Goal: Contribute content: Add original content to the website for others to see

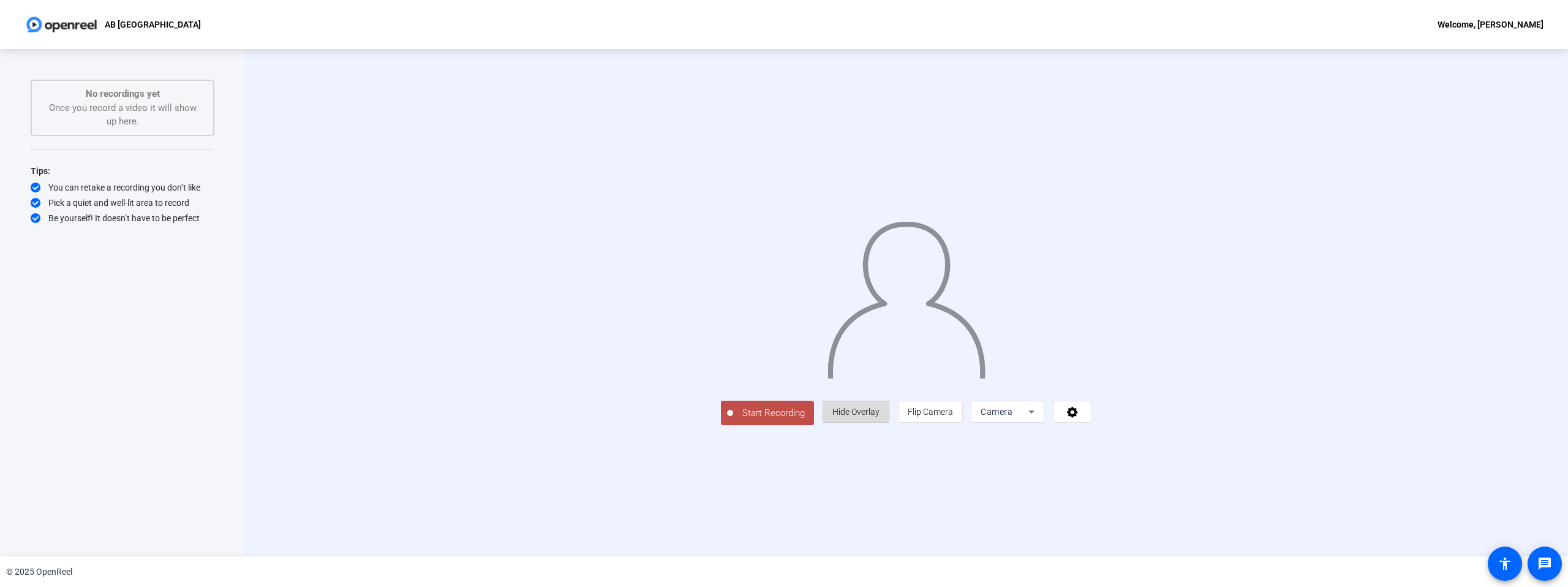
click at [879, 416] on span "Hide Overlay" at bounding box center [856, 412] width 47 height 10
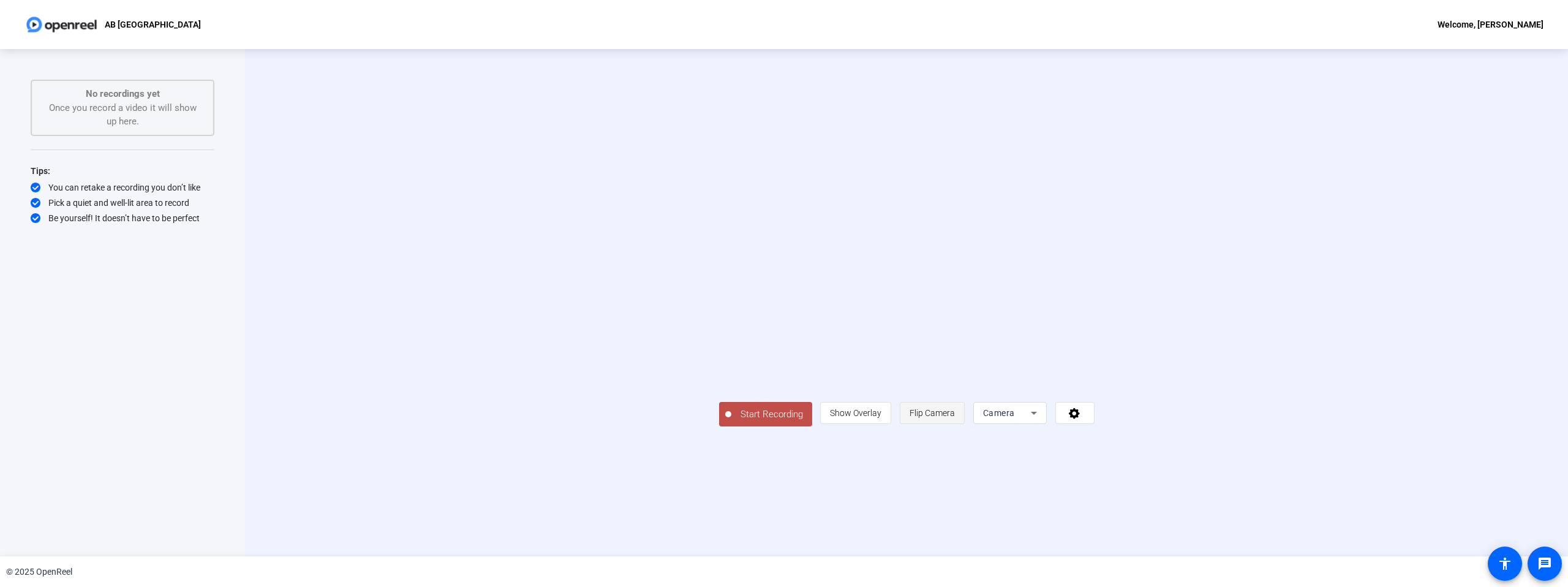
click at [955, 418] on span "Flip Camera" at bounding box center [932, 412] width 46 height 10
click at [1041, 420] on icon at bounding box center [1034, 413] width 15 height 15
click at [1168, 437] on mat-option "Screen" at bounding box center [1162, 436] width 73 height 24
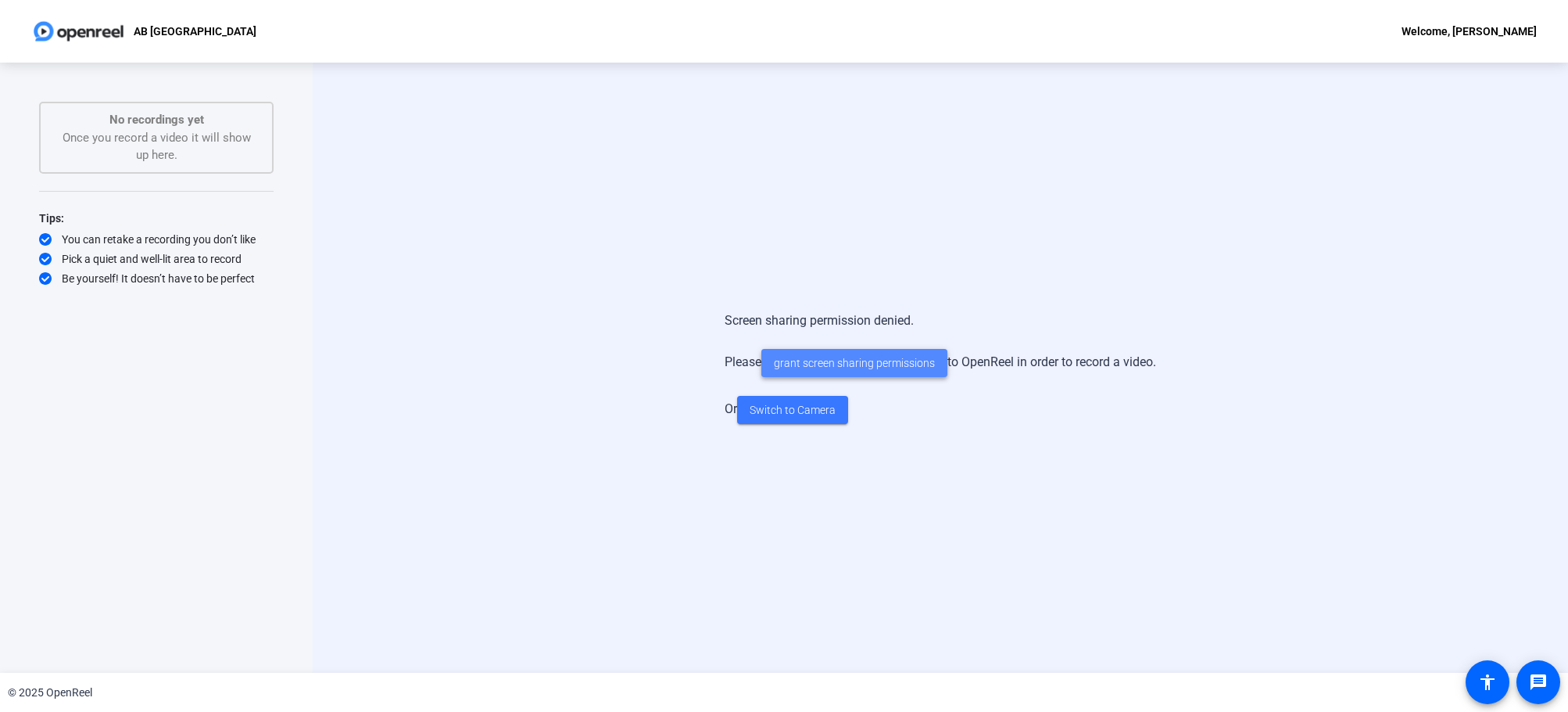
click at [858, 362] on span "grant screen sharing permissions" at bounding box center [854, 363] width 161 height 16
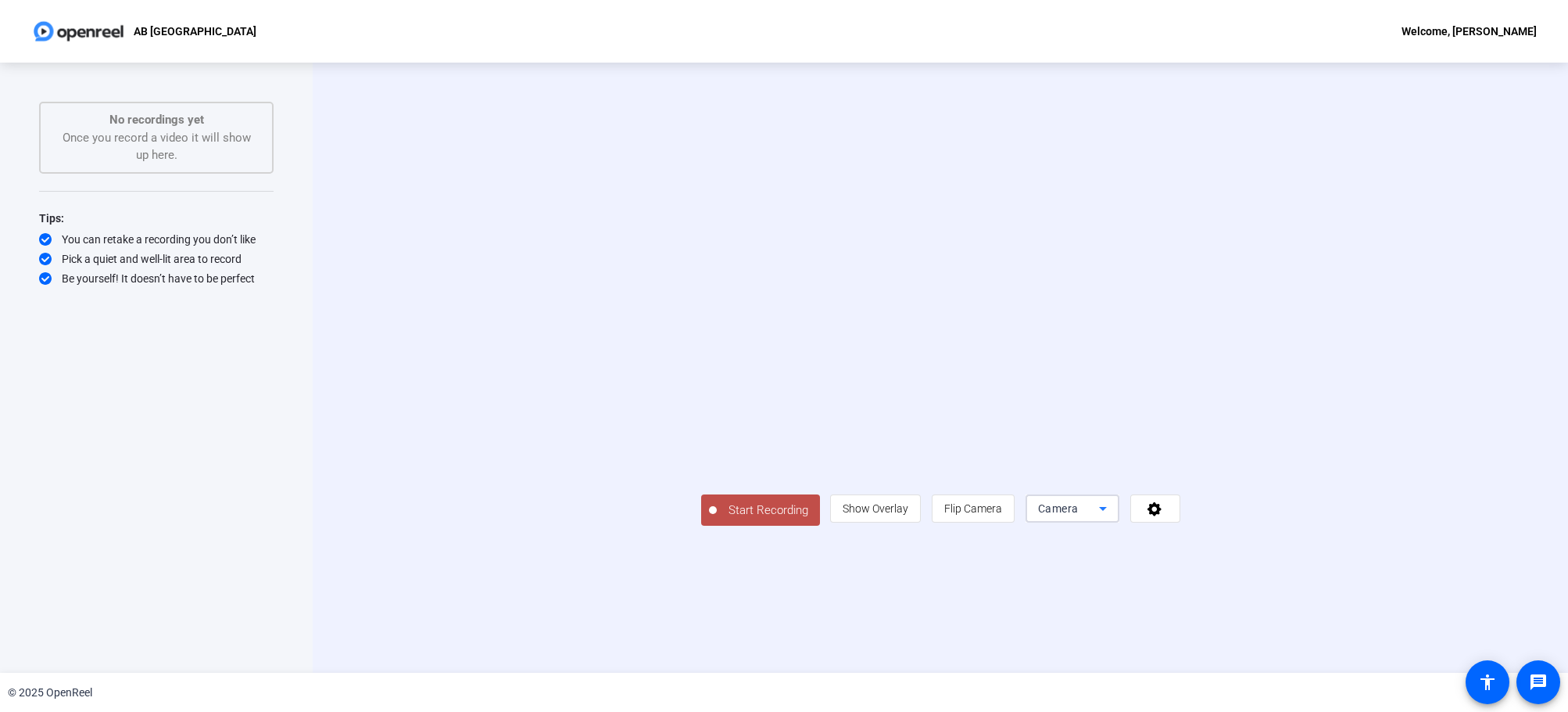
click at [1078, 515] on span "Camera" at bounding box center [1058, 508] width 40 height 13
click at [1273, 541] on mat-option "Screen" at bounding box center [1266, 537] width 94 height 31
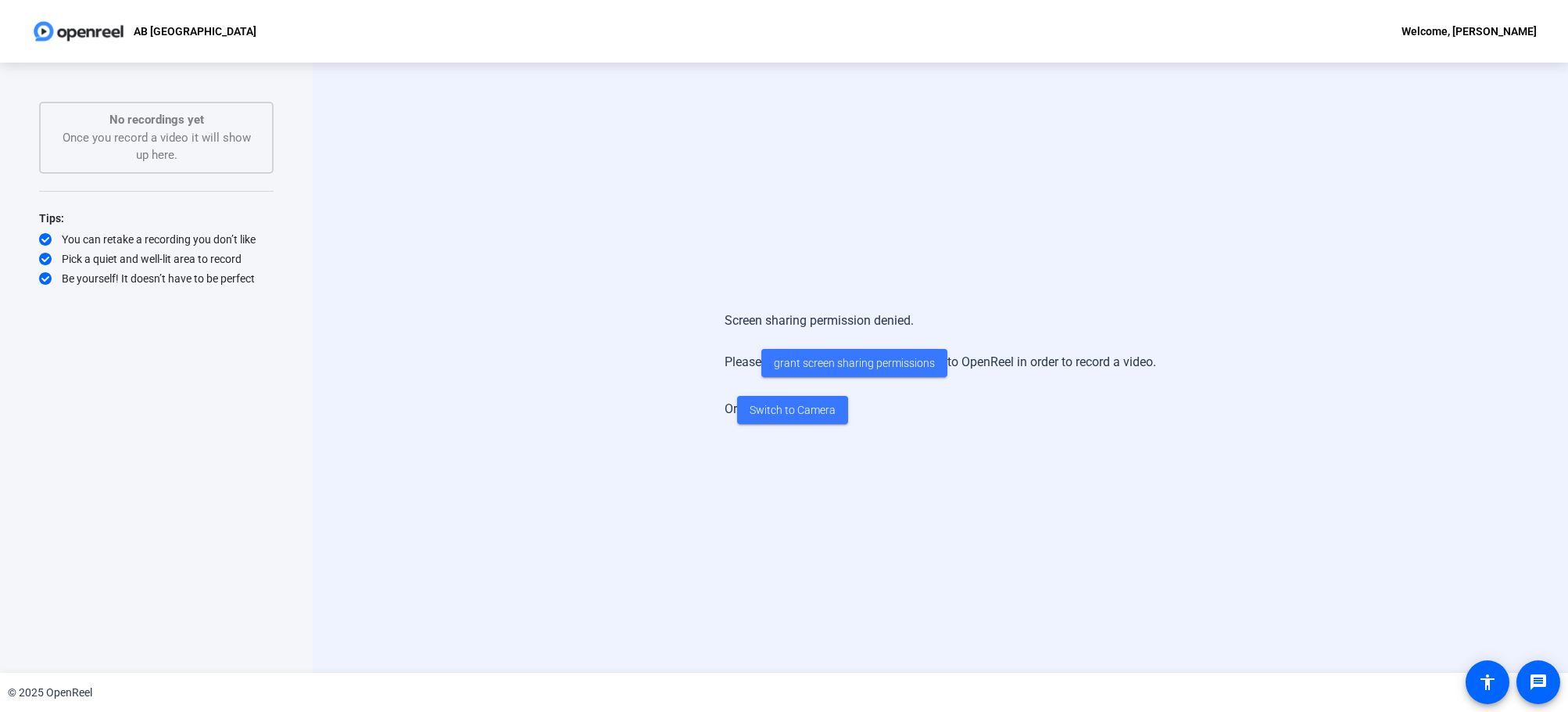
click at [83, 32] on img at bounding box center [78, 31] width 94 height 31
click at [803, 373] on span at bounding box center [854, 363] width 186 height 37
click at [803, 411] on span "Switch to Camera" at bounding box center [792, 409] width 86 height 16
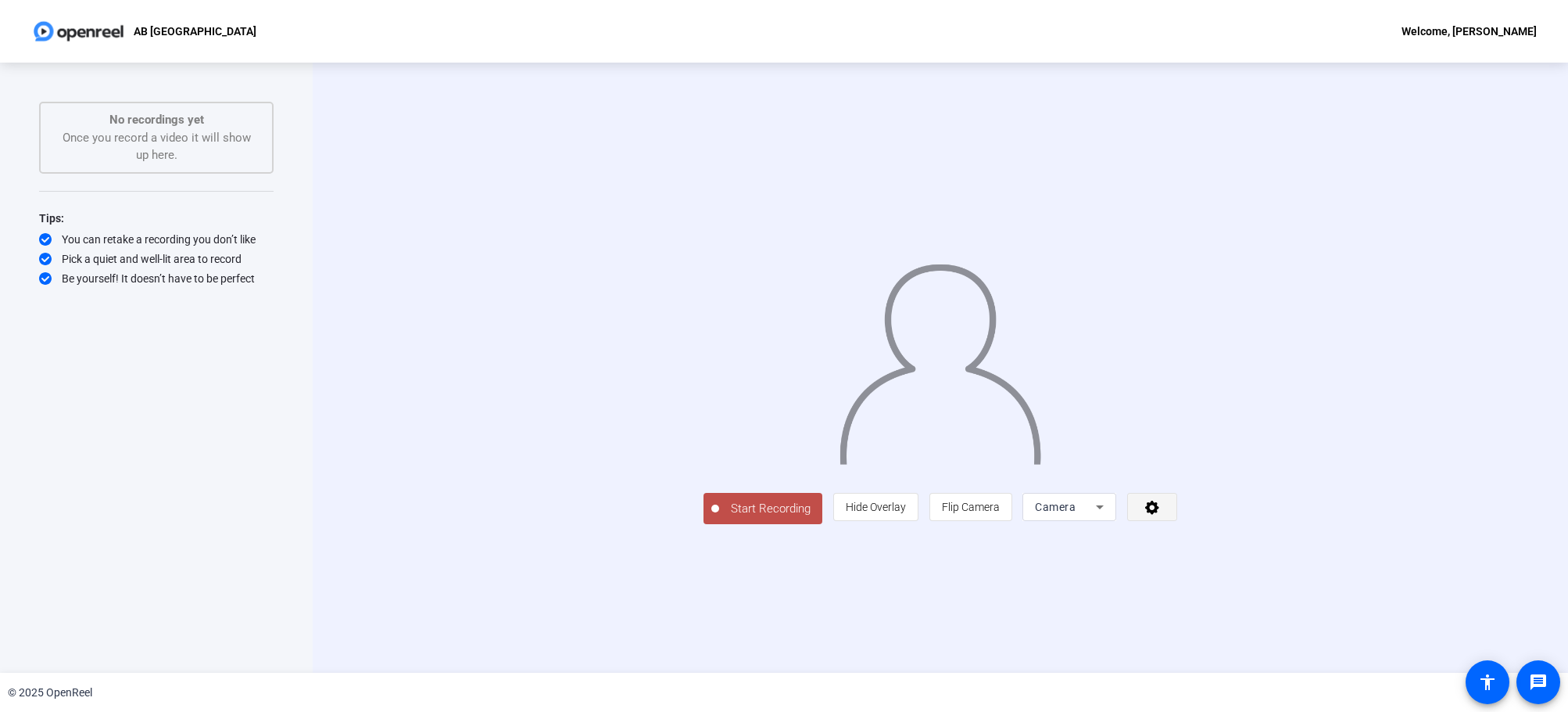
click at [1162, 515] on icon at bounding box center [1152, 506] width 18 height 16
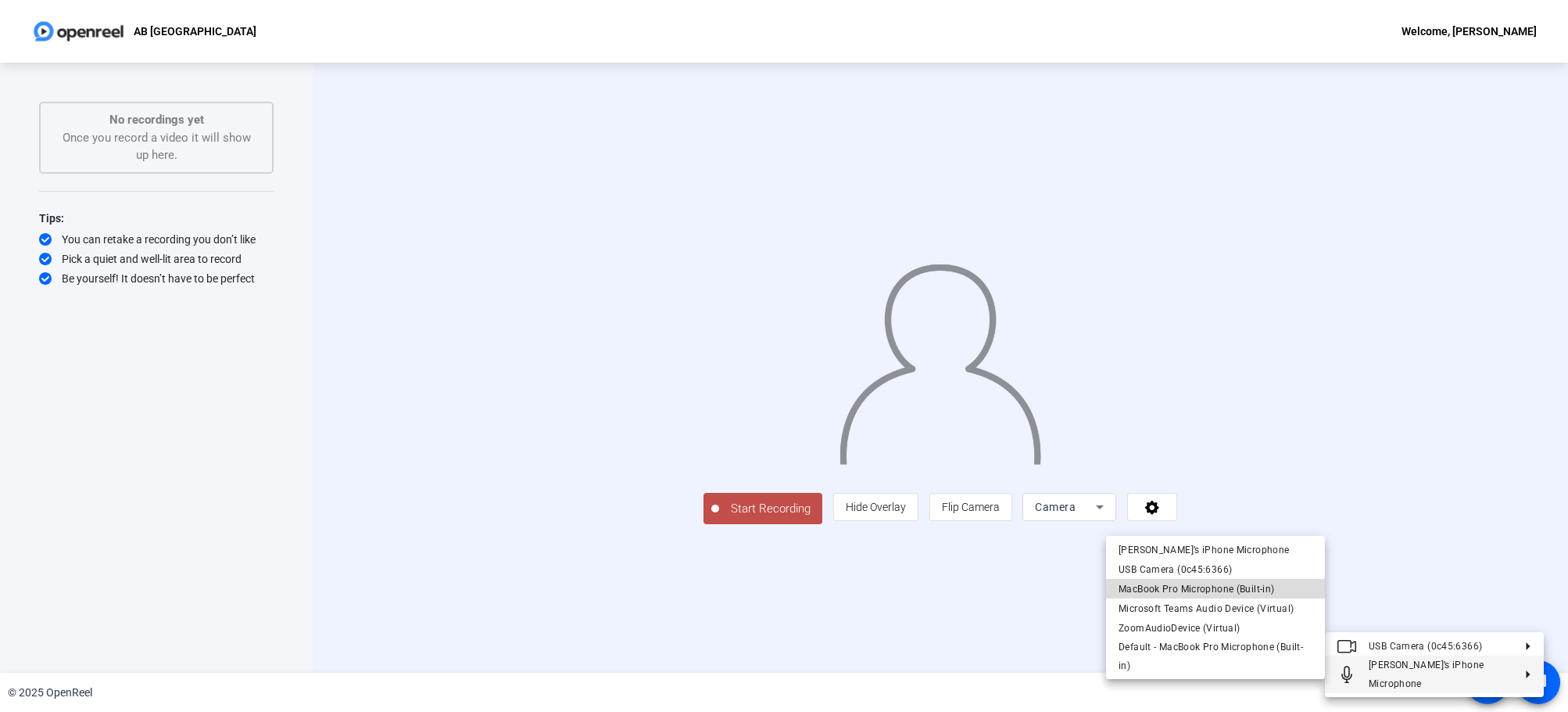
click at [1171, 587] on span "MacBook Pro Microphone (Built-in)" at bounding box center [1196, 589] width 155 height 11
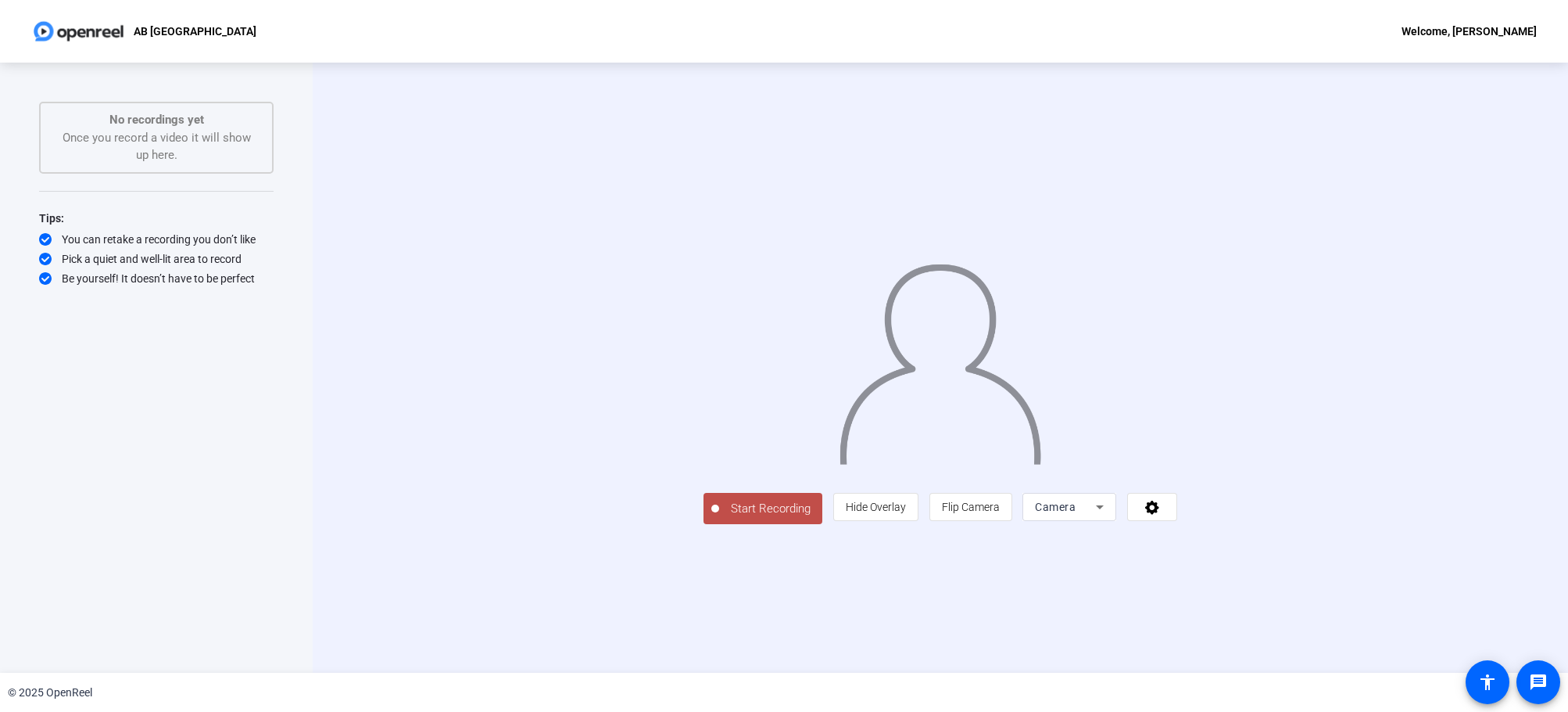
click at [1096, 516] on div "Camera" at bounding box center [1065, 507] width 61 height 19
click at [1259, 533] on mat-option "Screen" at bounding box center [1266, 537] width 94 height 31
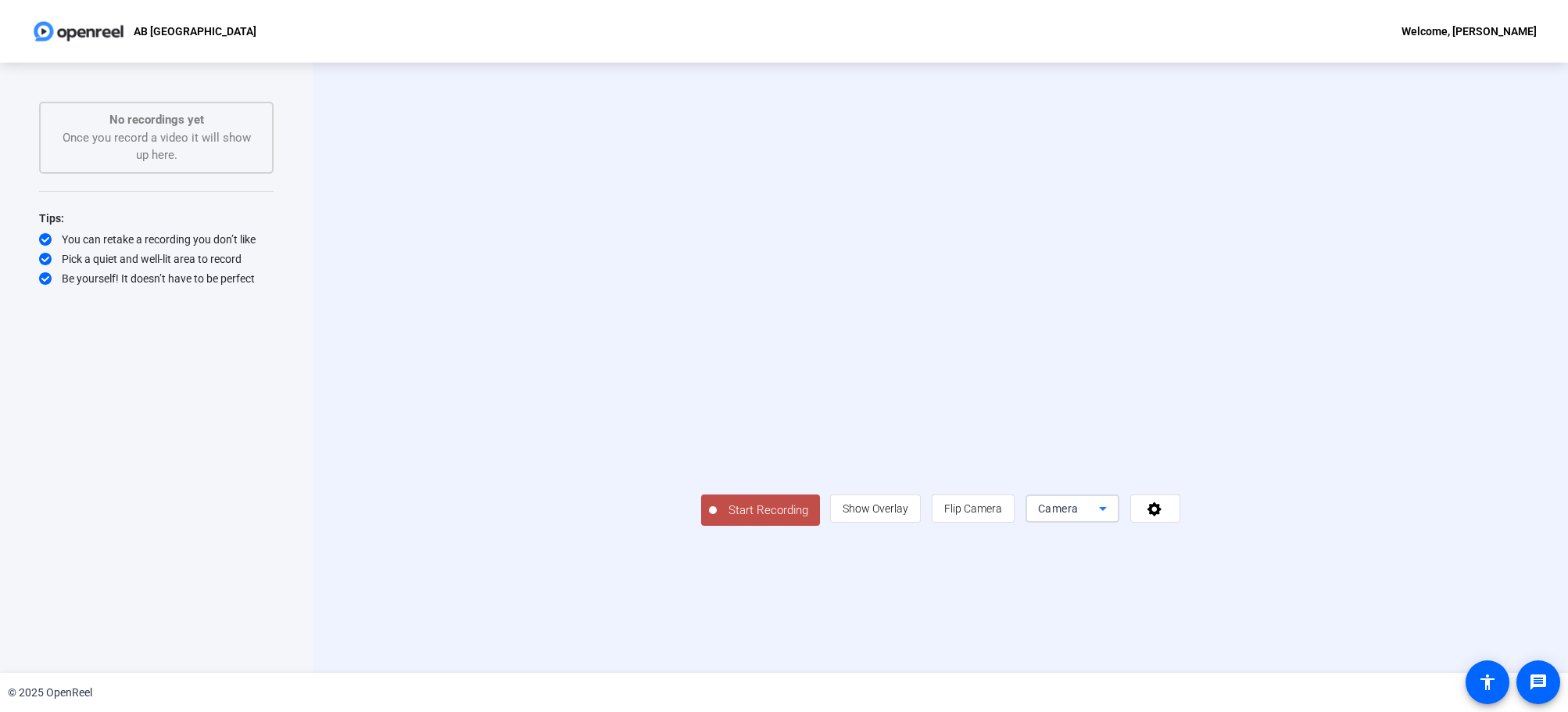
click at [1078, 515] on span "Camera" at bounding box center [1058, 508] width 40 height 13
click at [1340, 617] on div at bounding box center [784, 356] width 1568 height 712
click at [1163, 516] on icon at bounding box center [1154, 508] width 18 height 16
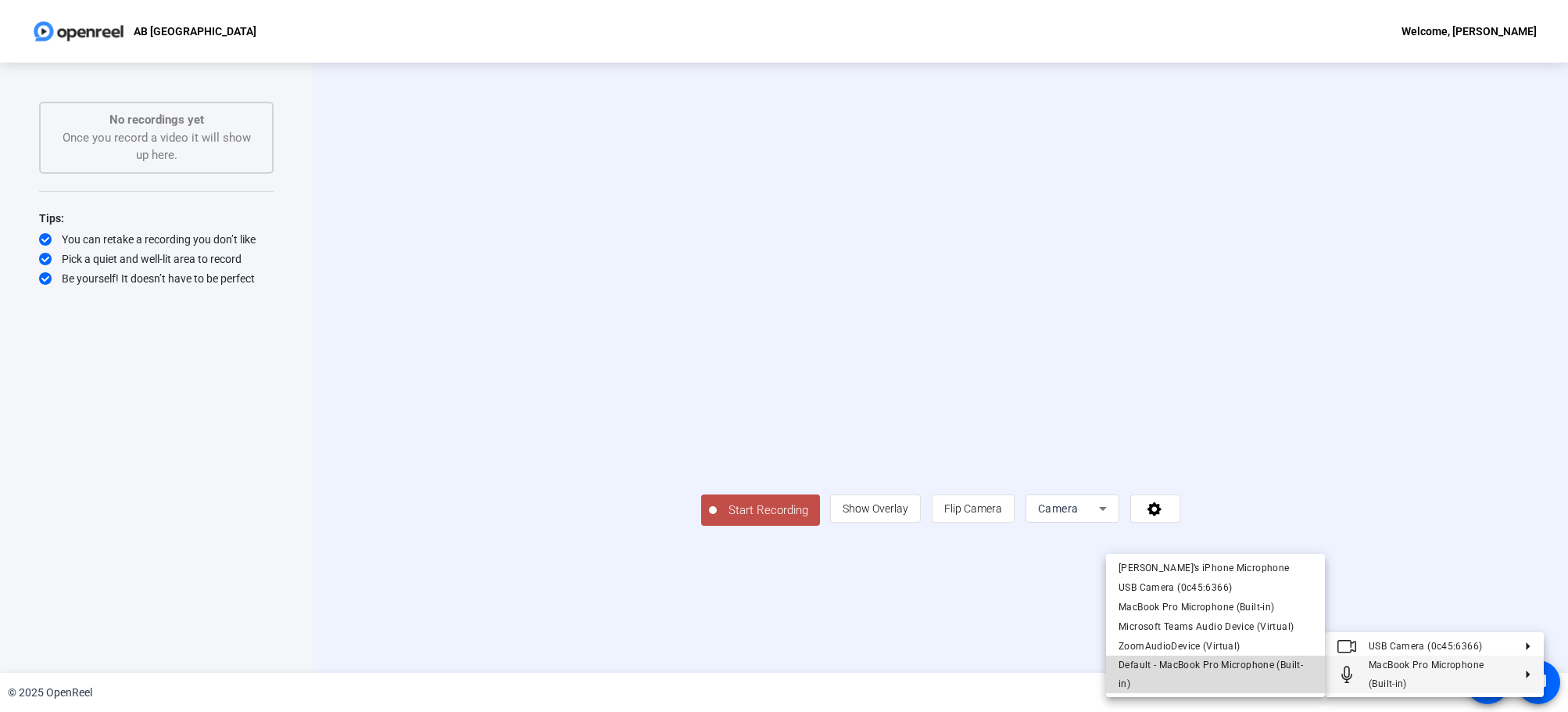
click at [1224, 677] on span "Default - MacBook Pro Microphone (Built-in)" at bounding box center [1216, 674] width 194 height 37
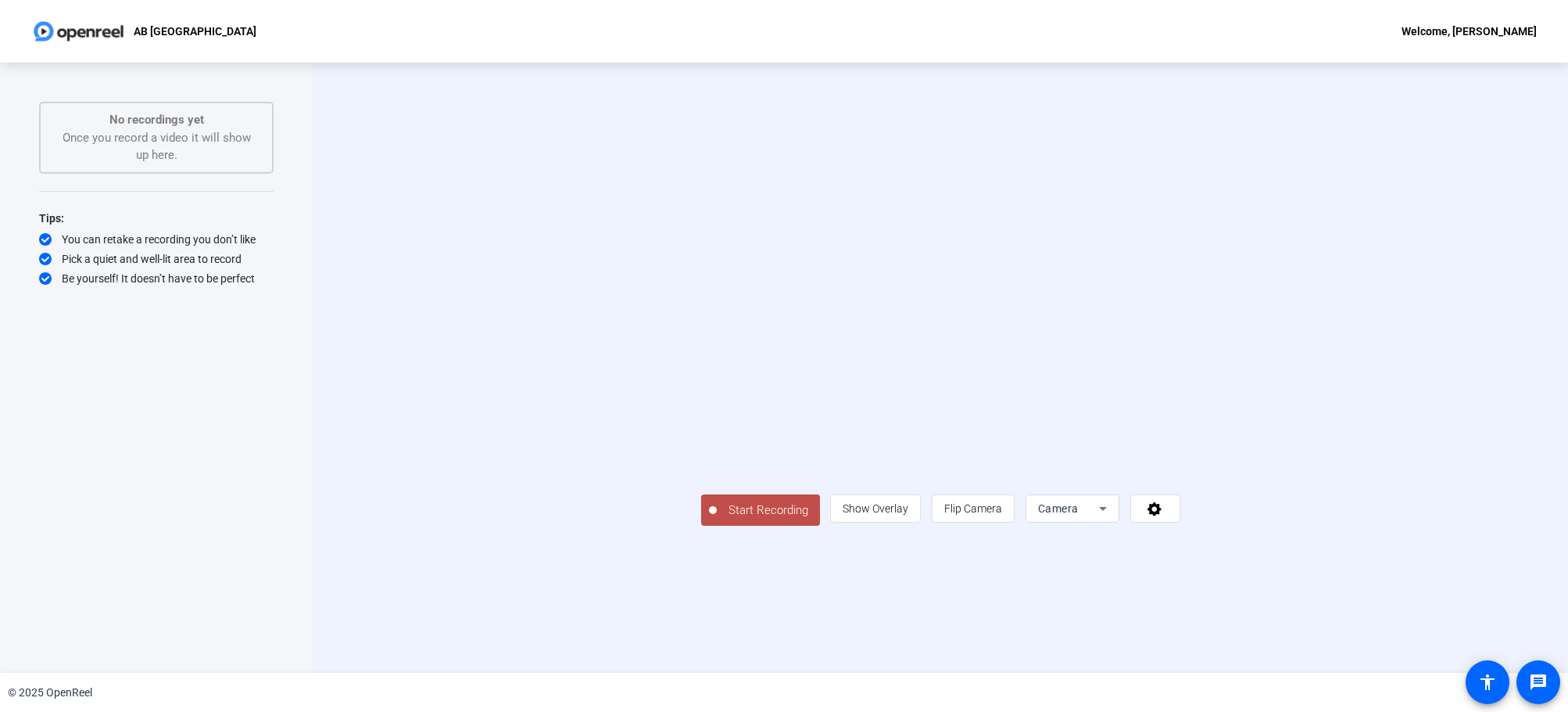
click at [1078, 515] on span "Camera" at bounding box center [1058, 508] width 40 height 13
click at [1250, 538] on span "Screen" at bounding box center [1241, 538] width 30 height 19
click at [1162, 516] on icon at bounding box center [1154, 509] width 14 height 14
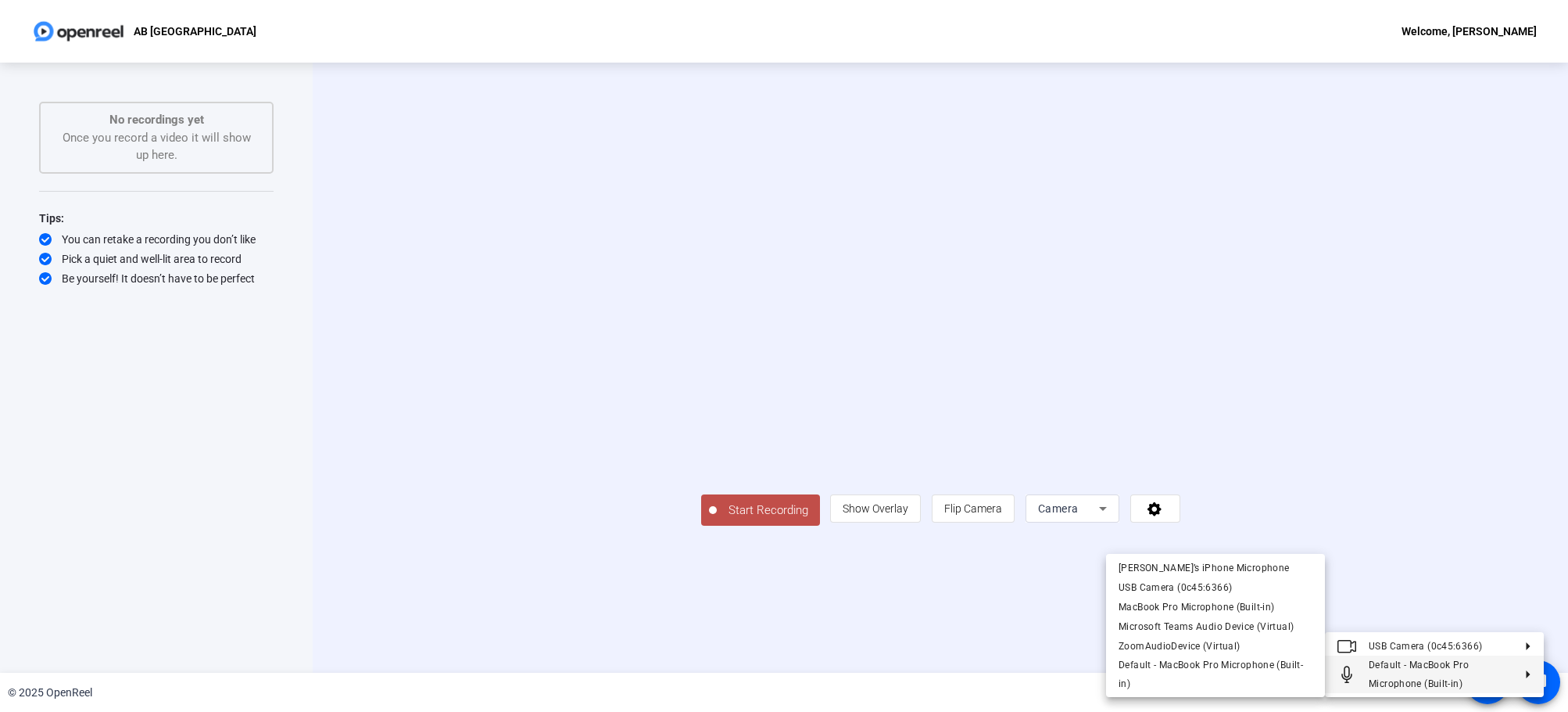
click at [952, 689] on div at bounding box center [784, 356] width 1568 height 712
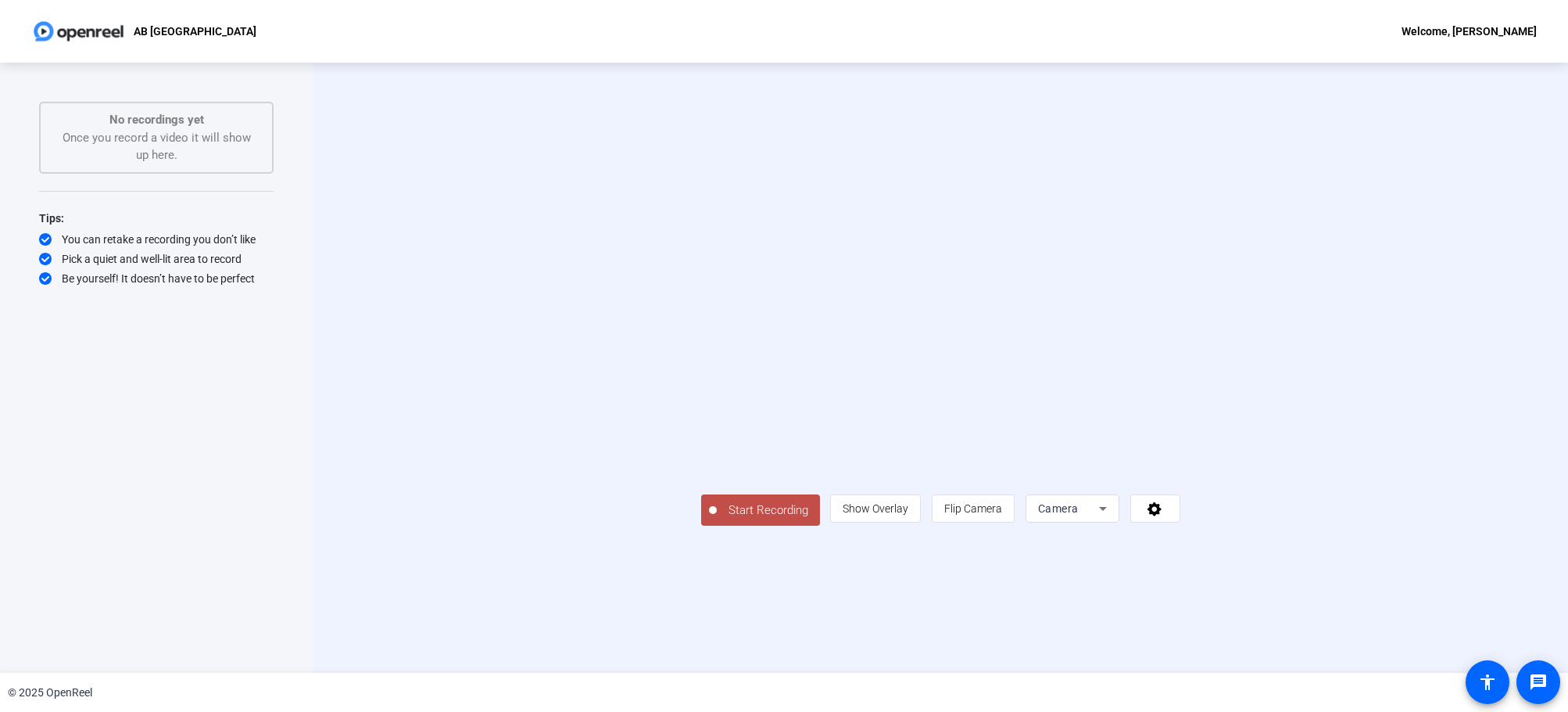
click at [1098, 518] on div "Camera" at bounding box center [1068, 508] width 61 height 19
click at [1245, 532] on span "Screen" at bounding box center [1241, 538] width 30 height 19
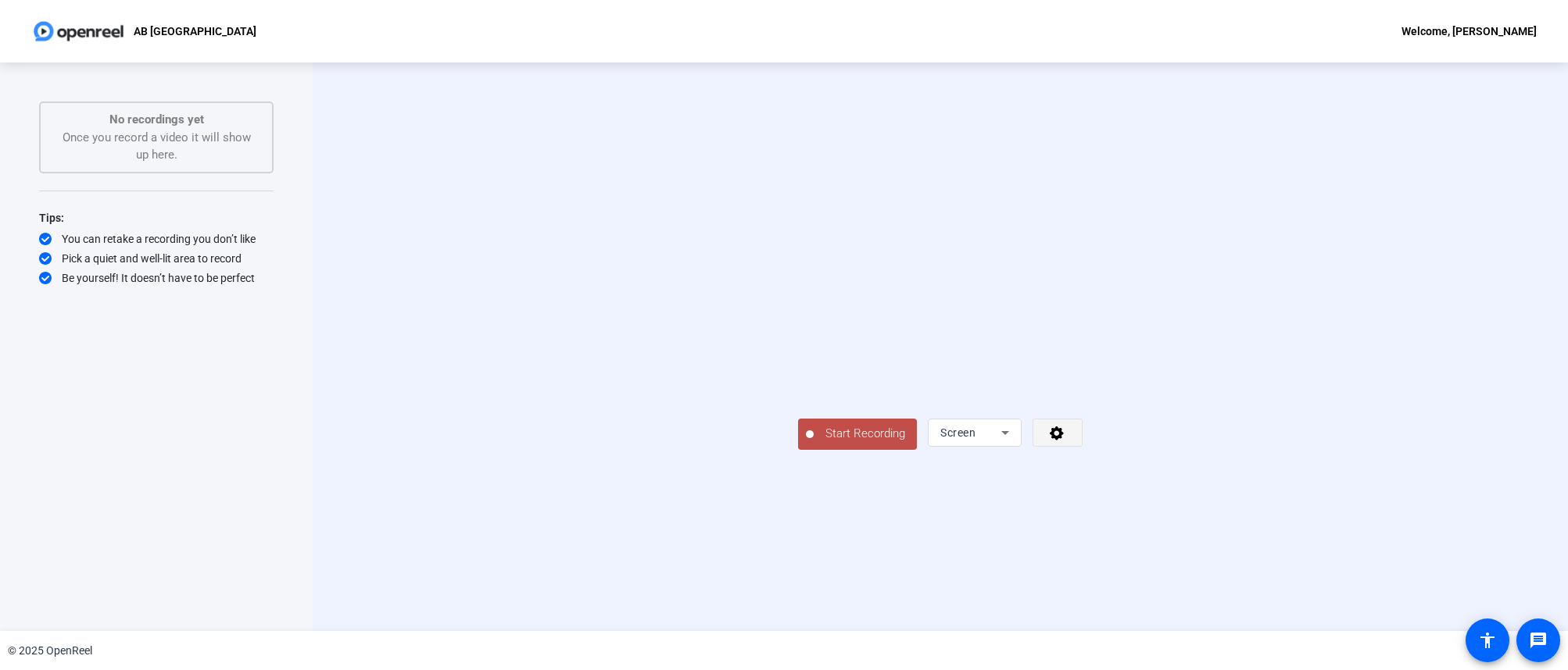
click at [1064, 441] on icon at bounding box center [1056, 433] width 14 height 14
click at [1351, 594] on div at bounding box center [784, 335] width 1568 height 670
click at [814, 443] on span "Start Recording" at bounding box center [865, 433] width 103 height 18
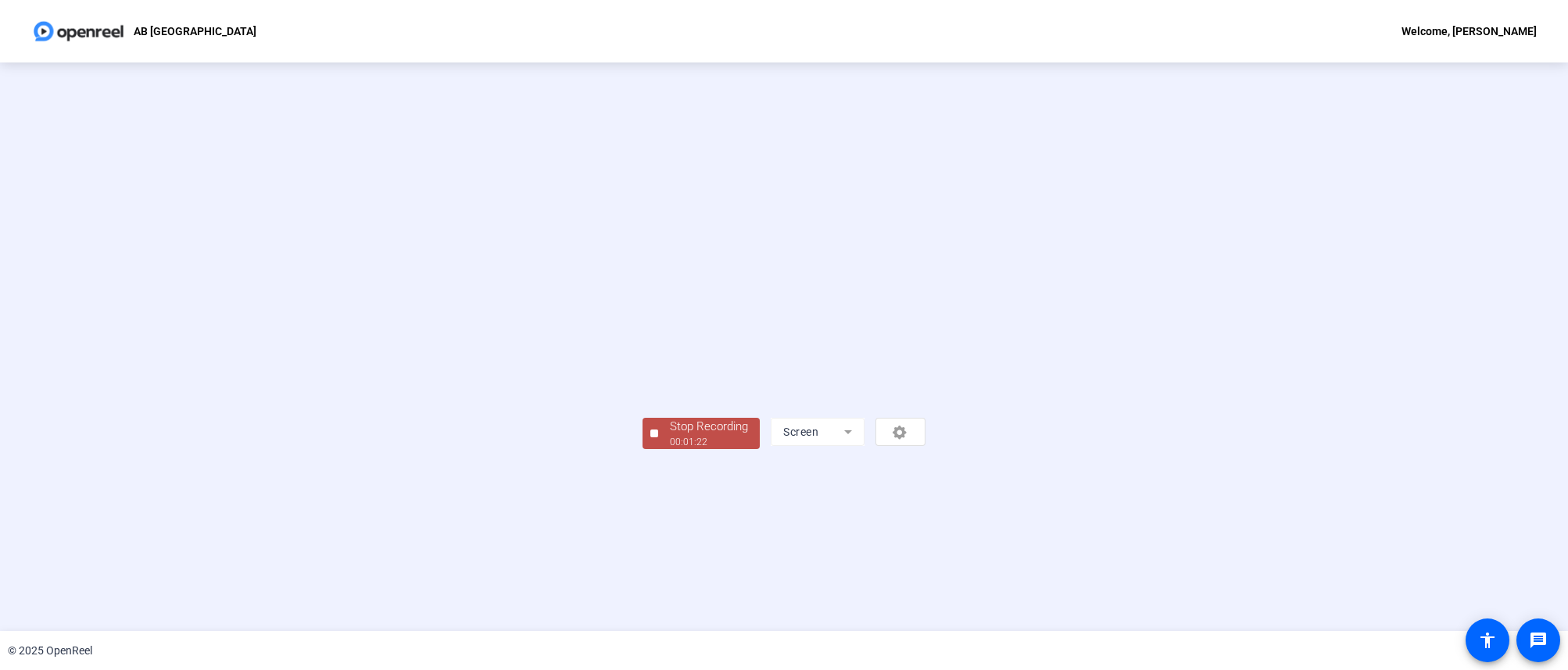
click at [669, 436] on div "Stop Recording" at bounding box center [708, 426] width 78 height 18
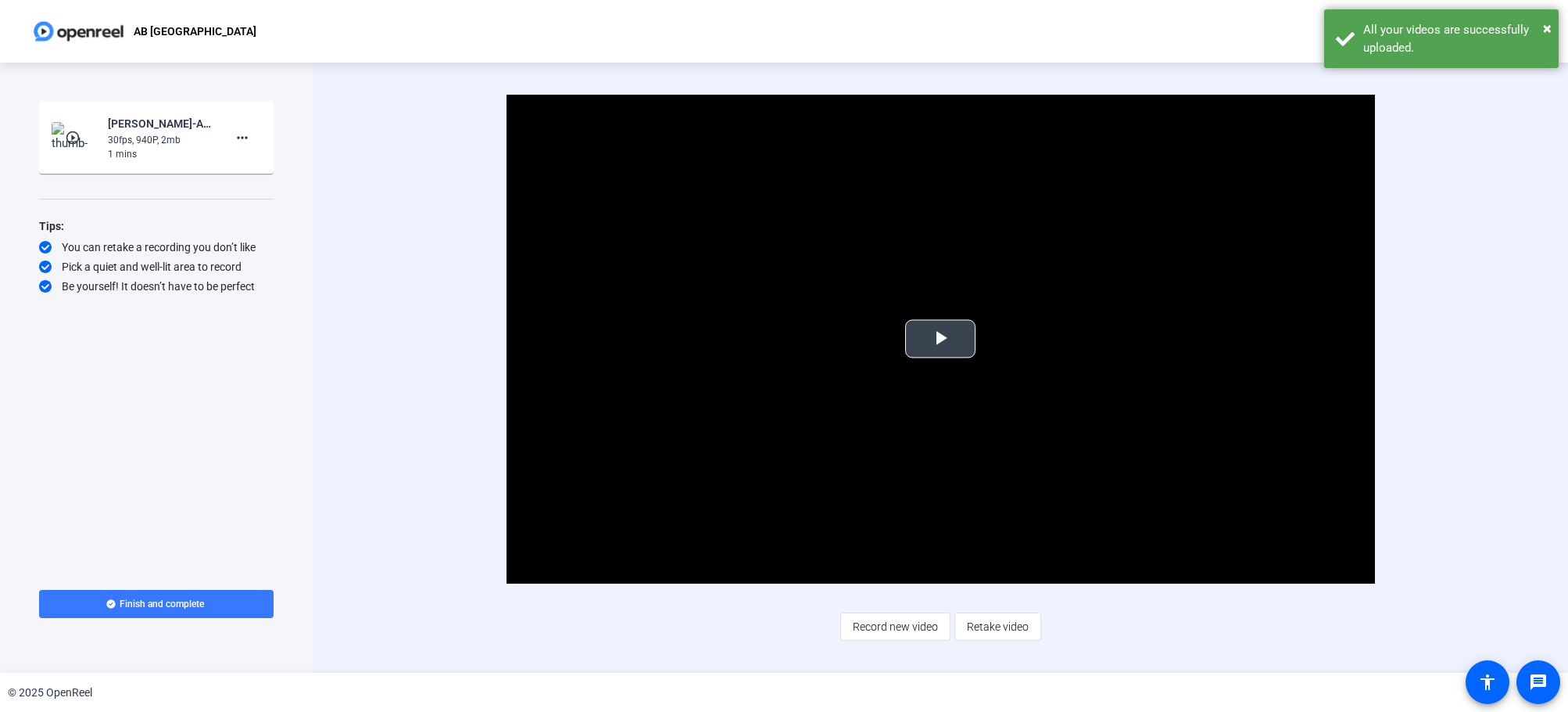
click at [940, 338] on span "Video Player" at bounding box center [940, 338] width 0 height 0
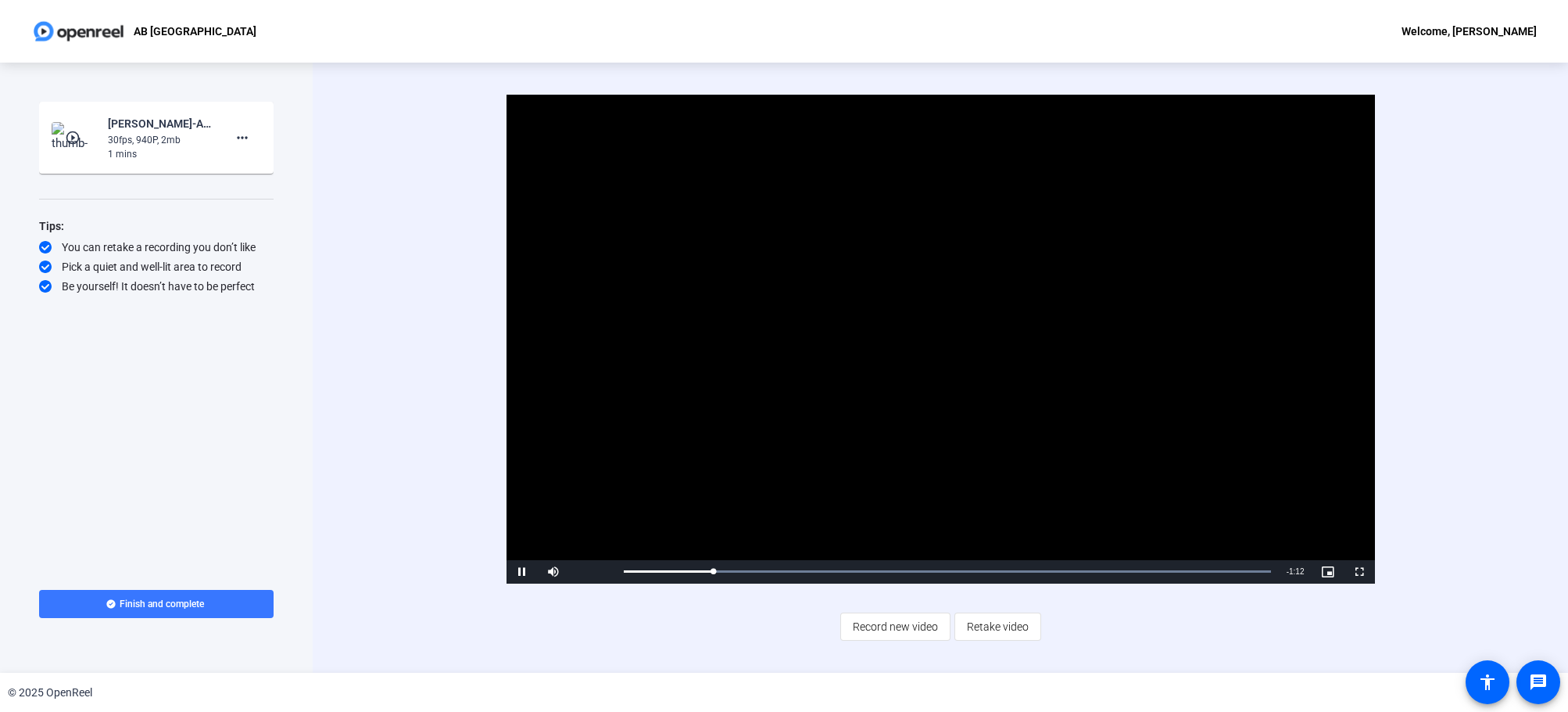
click at [669, 456] on video "Video Player" at bounding box center [941, 338] width 868 height 488
click at [1004, 623] on span "Retake video" at bounding box center [997, 626] width 62 height 30
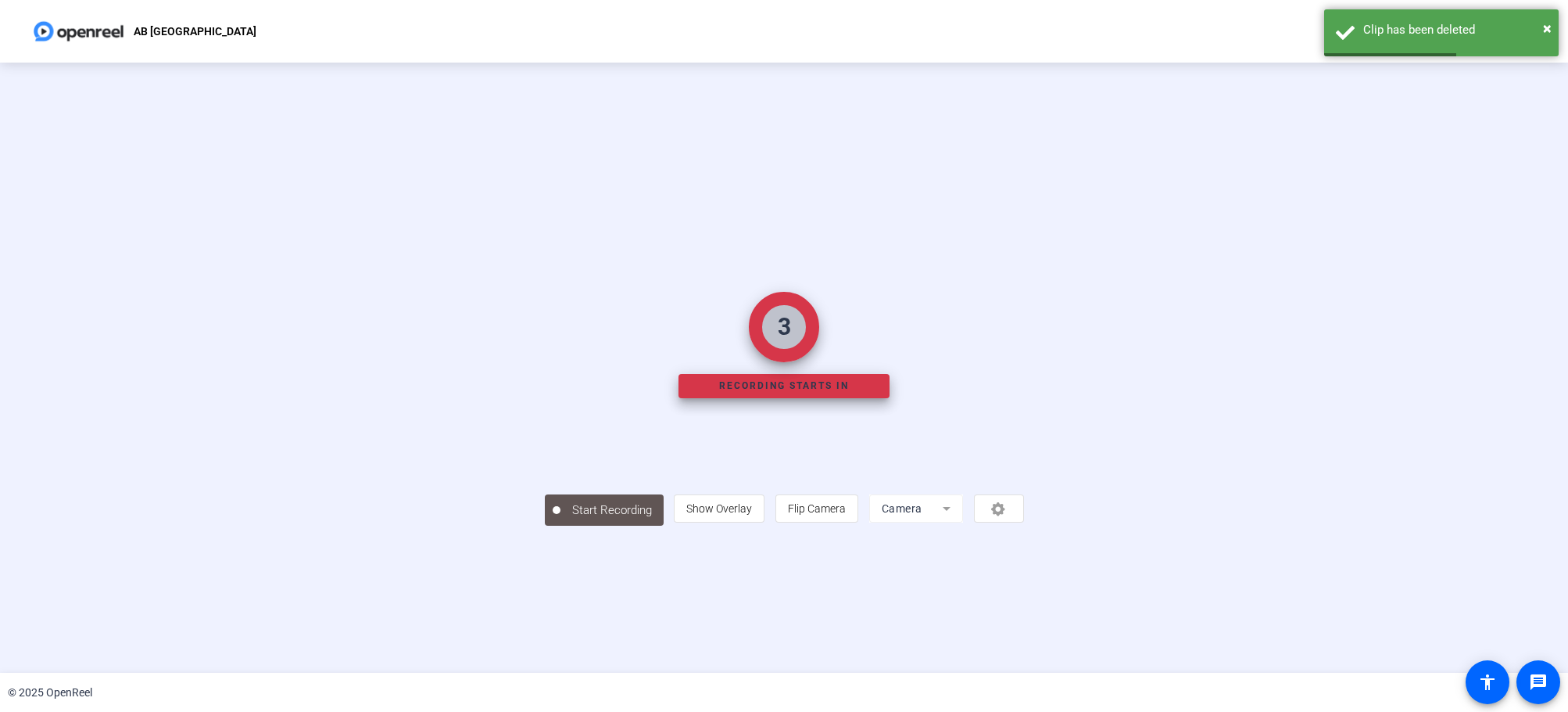
click at [963, 522] on mat-form-field "Camera" at bounding box center [916, 508] width 94 height 28
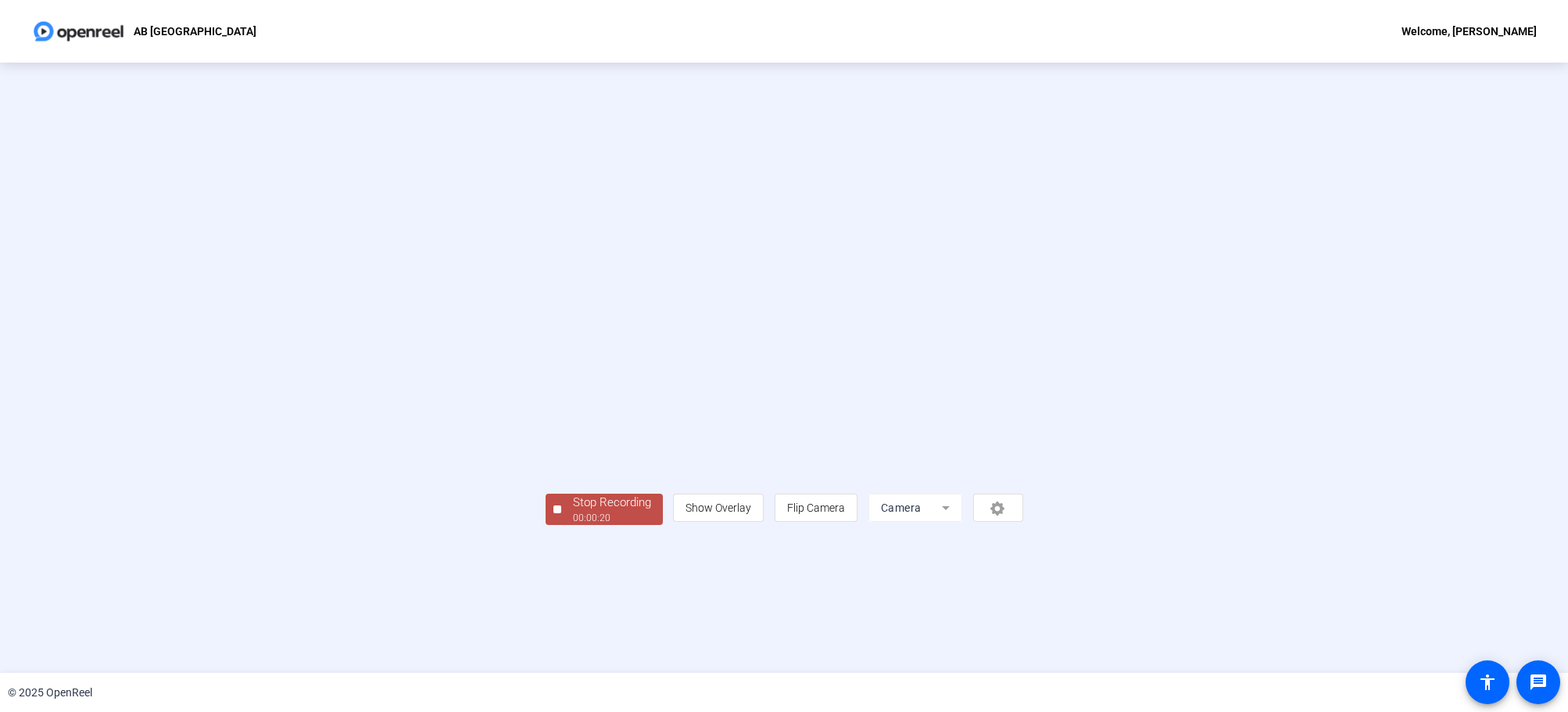
click at [573, 525] on div "00:00:20" at bounding box center [612, 517] width 78 height 14
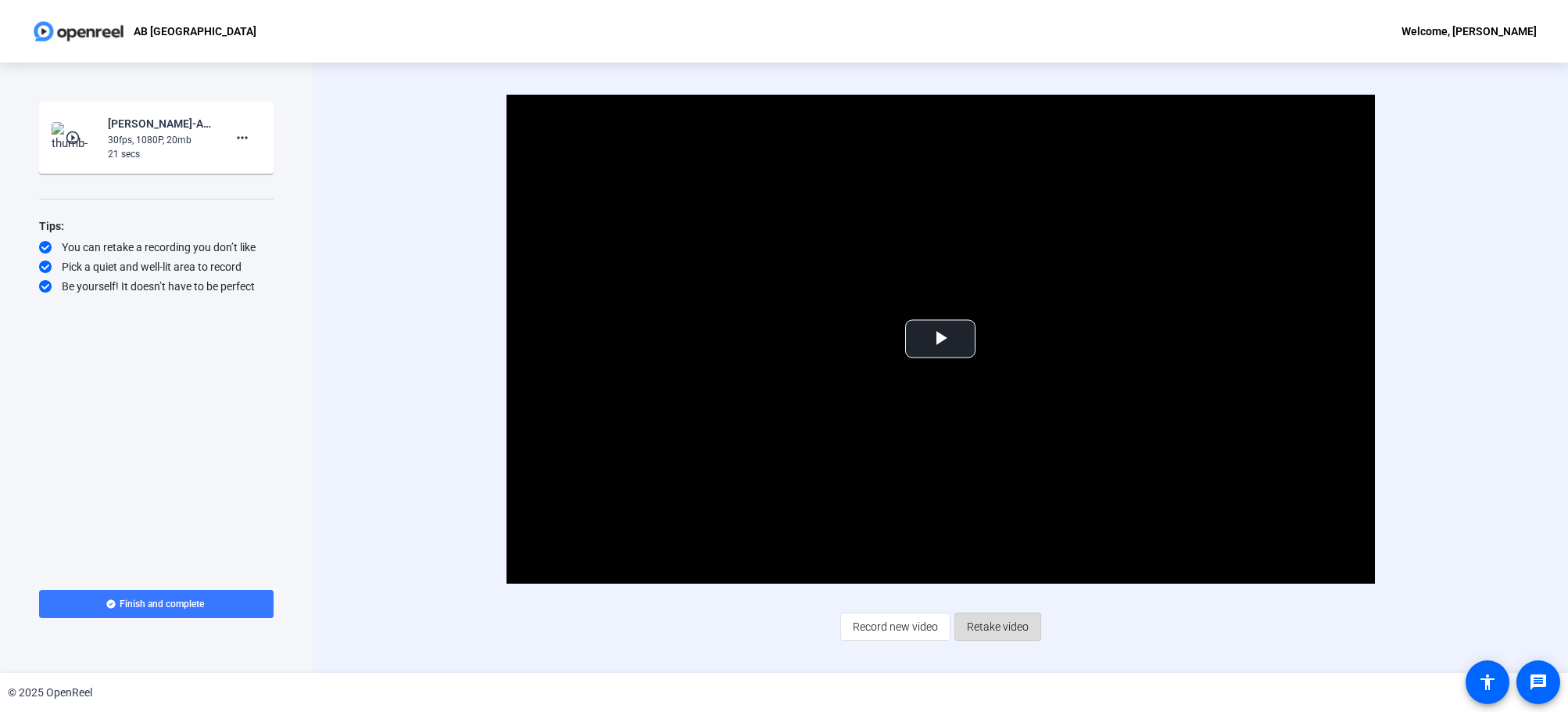
click at [1010, 628] on span "Retake video" at bounding box center [997, 626] width 62 height 30
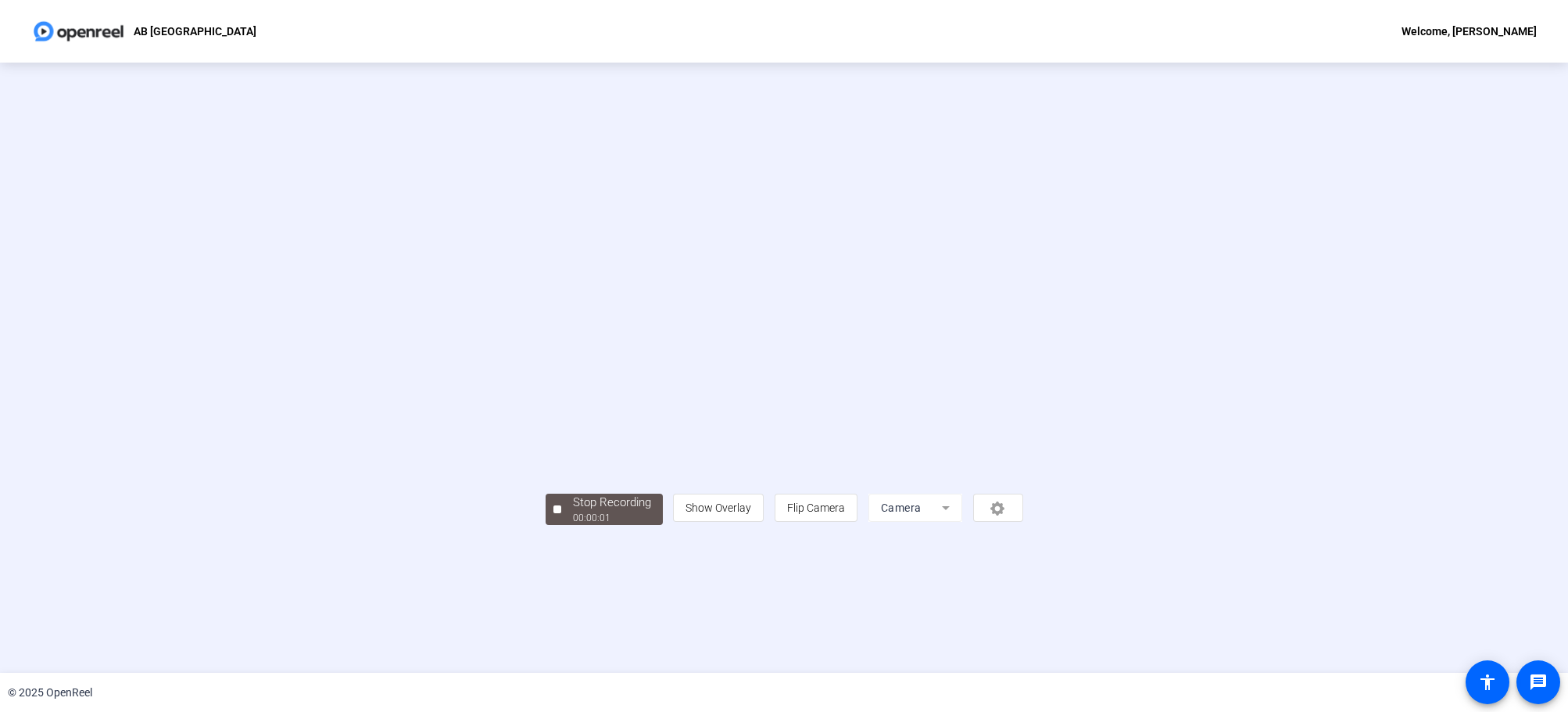
click at [962, 521] on mat-form-field "Camera" at bounding box center [915, 507] width 94 height 28
click at [573, 525] on div "00:00:21" at bounding box center [612, 517] width 78 height 14
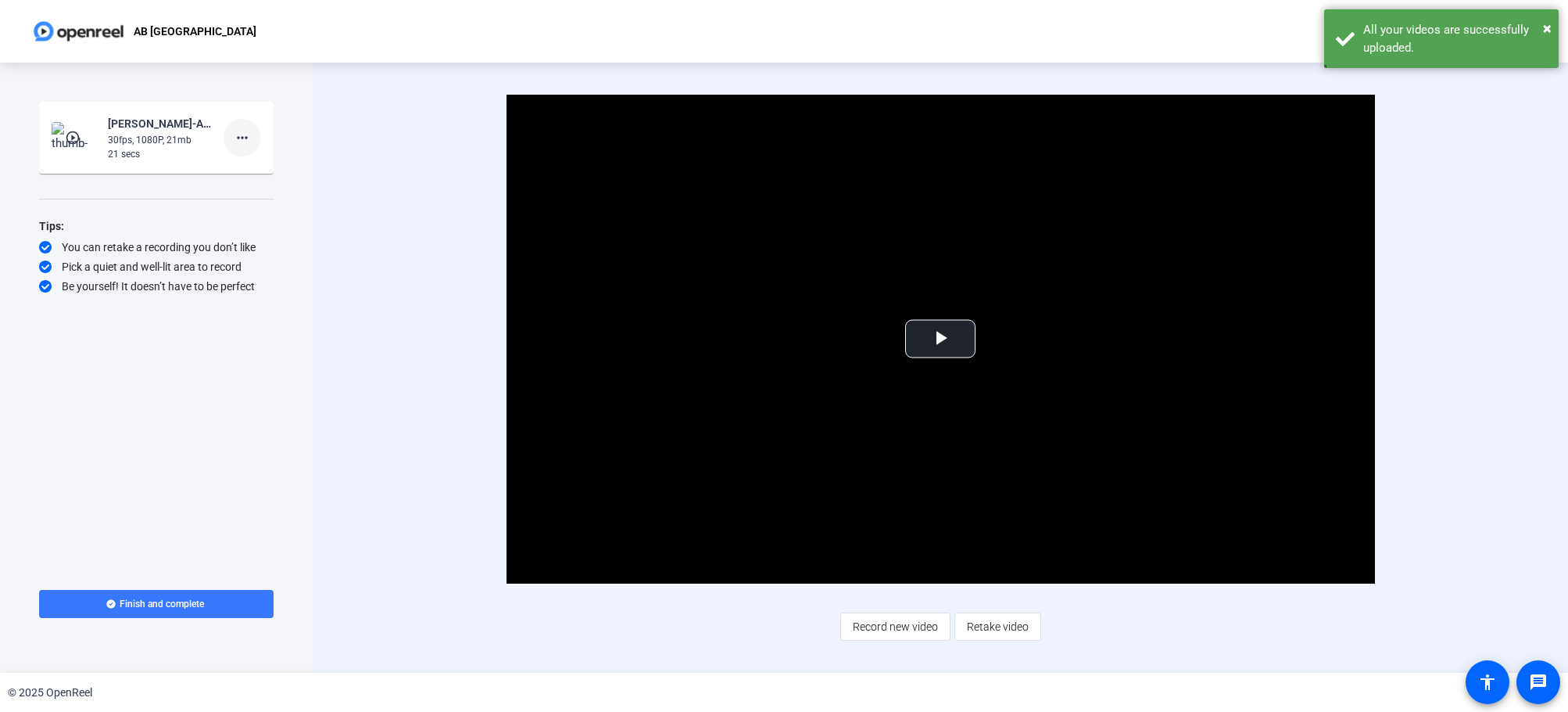
click at [249, 139] on mat-icon "more_horiz" at bounding box center [242, 138] width 19 height 19
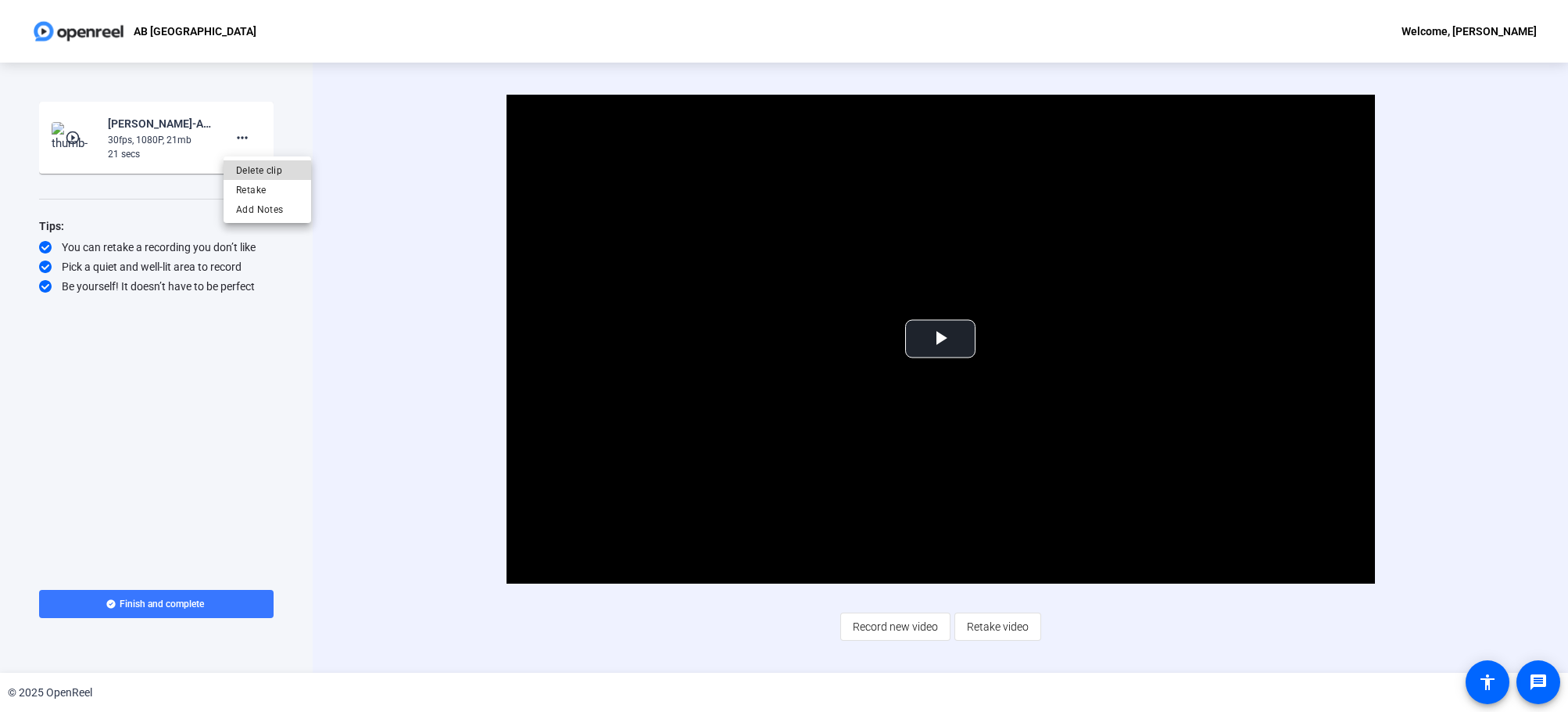
click at [265, 176] on span "Delete clip" at bounding box center [267, 170] width 62 height 19
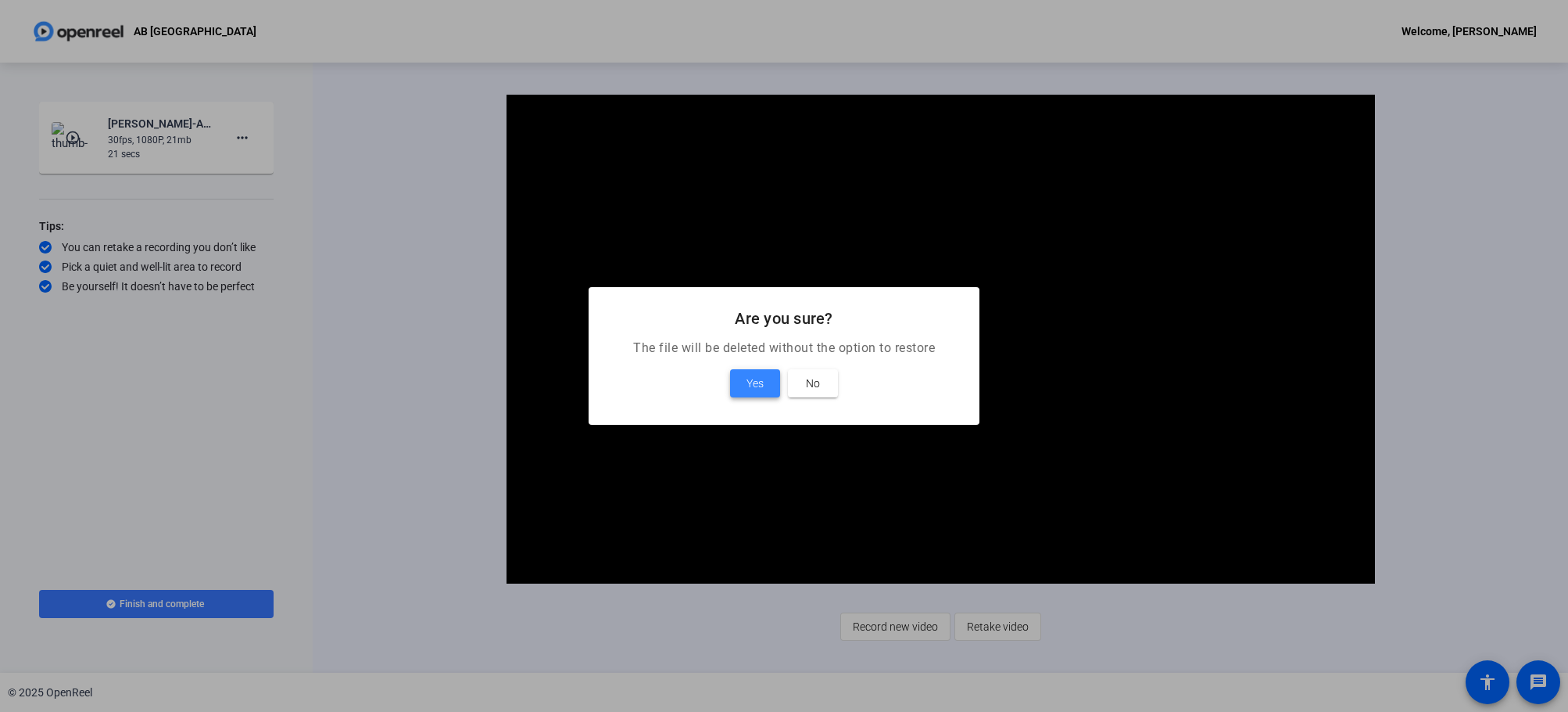
click at [748, 375] on span "Yes" at bounding box center [754, 383] width 17 height 19
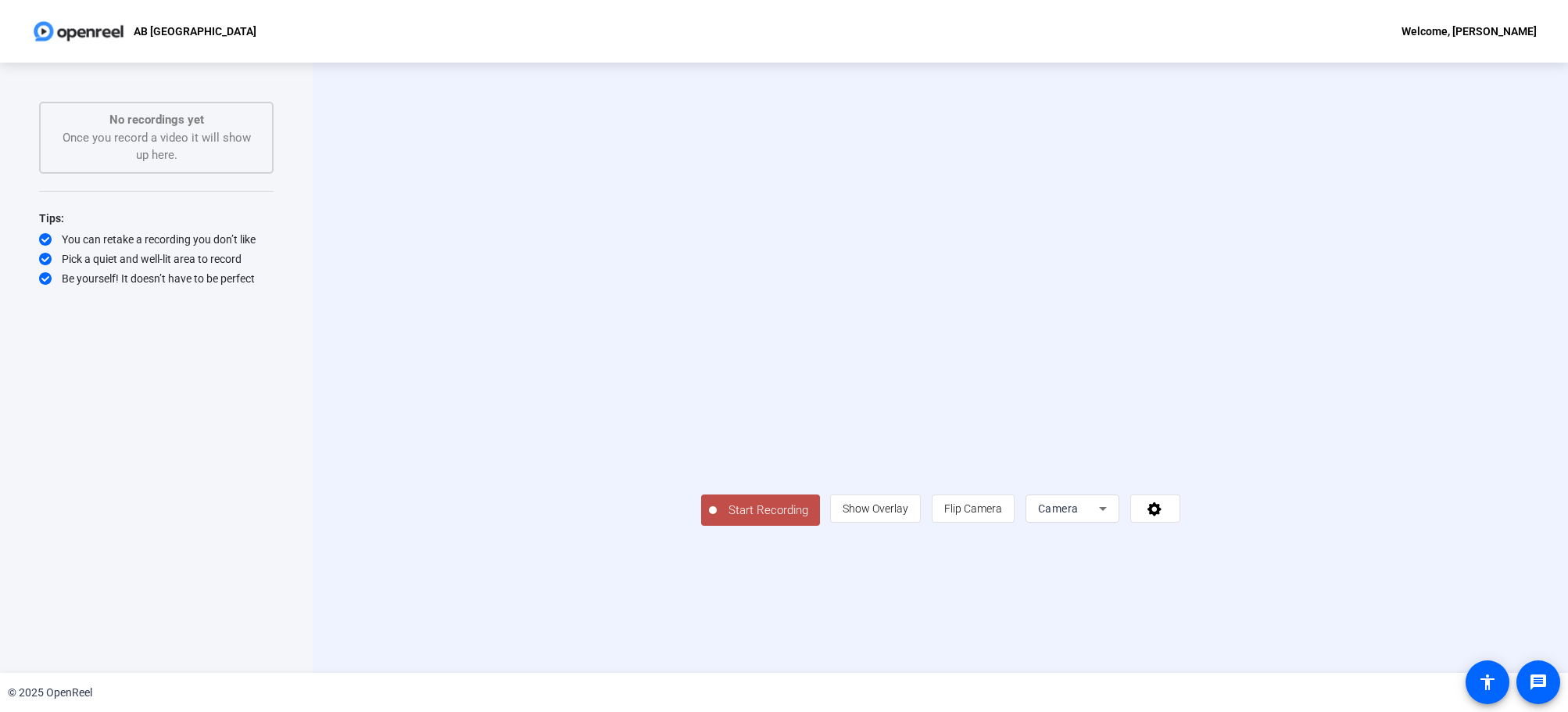
click at [1078, 515] on span "Camera" at bounding box center [1058, 508] width 40 height 13
click at [1266, 545] on mat-option "Screen" at bounding box center [1266, 537] width 94 height 31
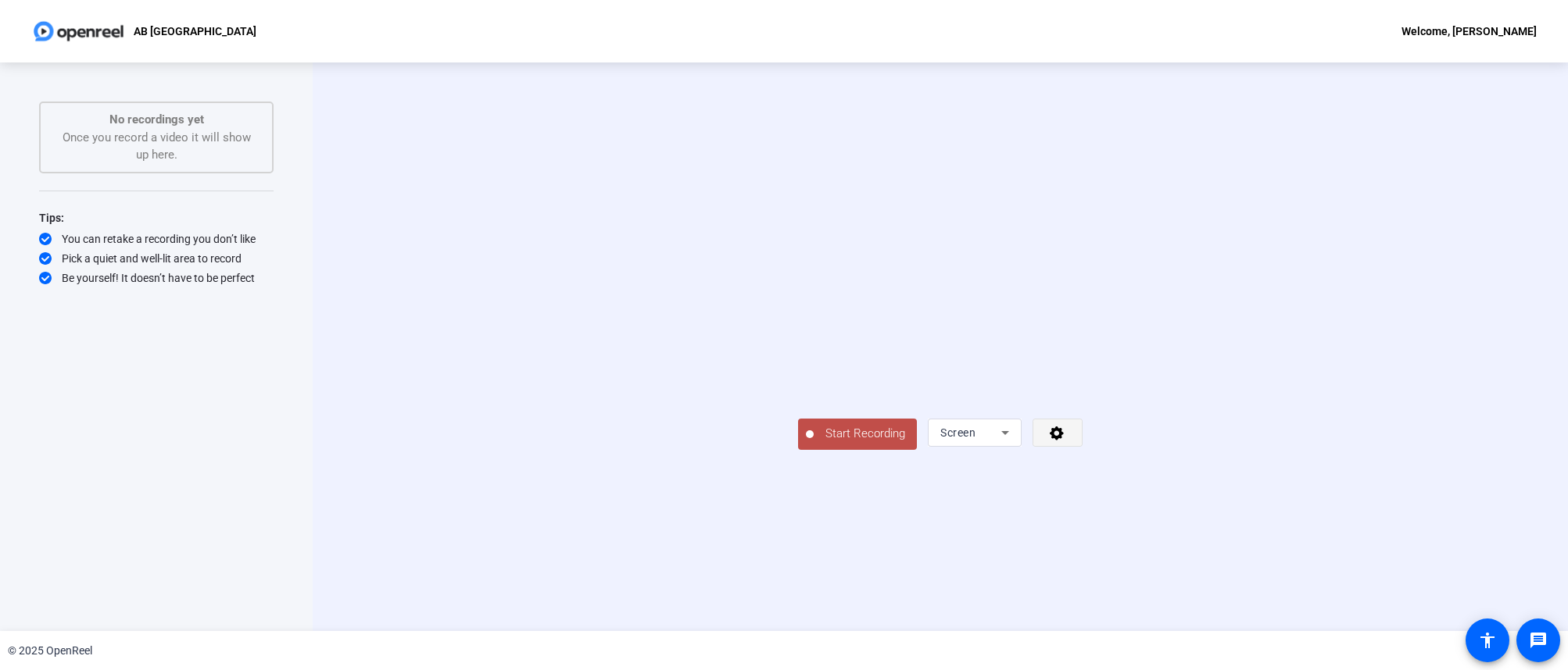
click at [1066, 441] on icon at bounding box center [1056, 432] width 18 height 16
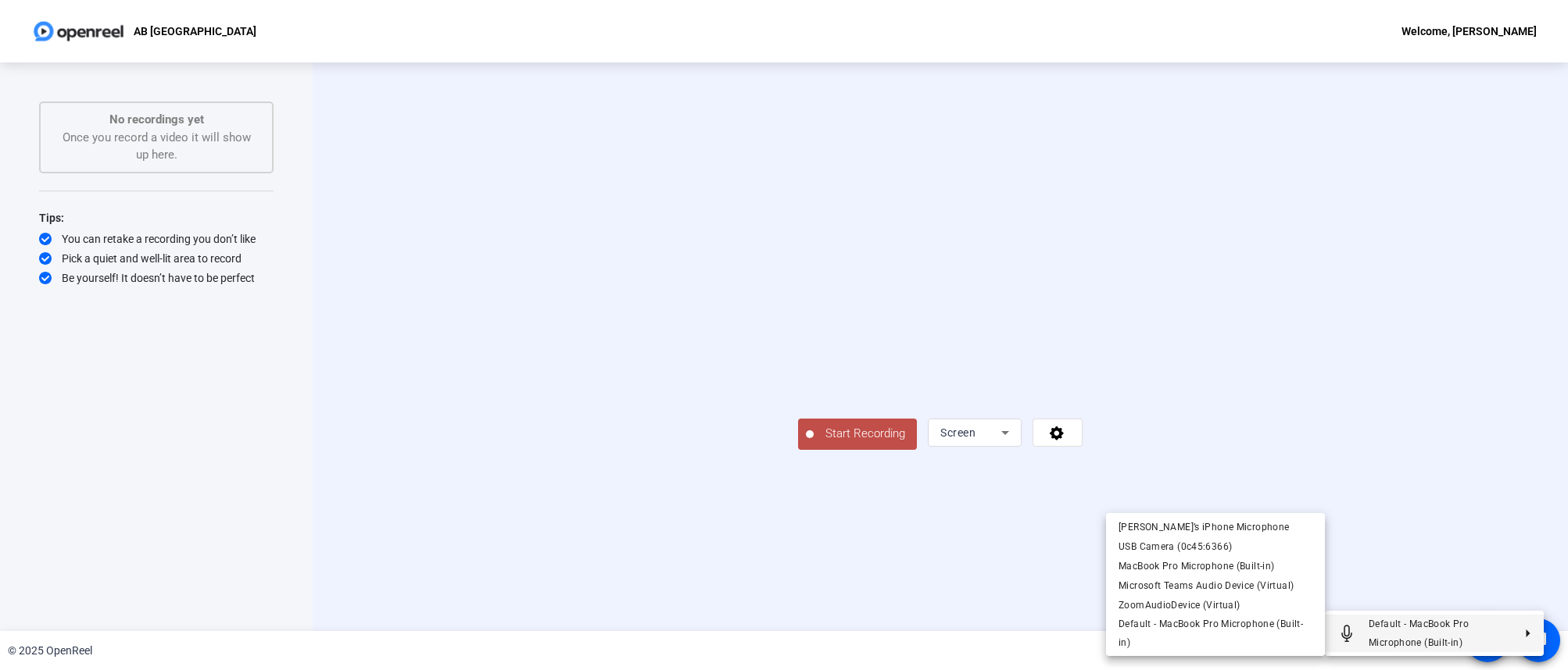
click at [796, 595] on div at bounding box center [784, 335] width 1568 height 670
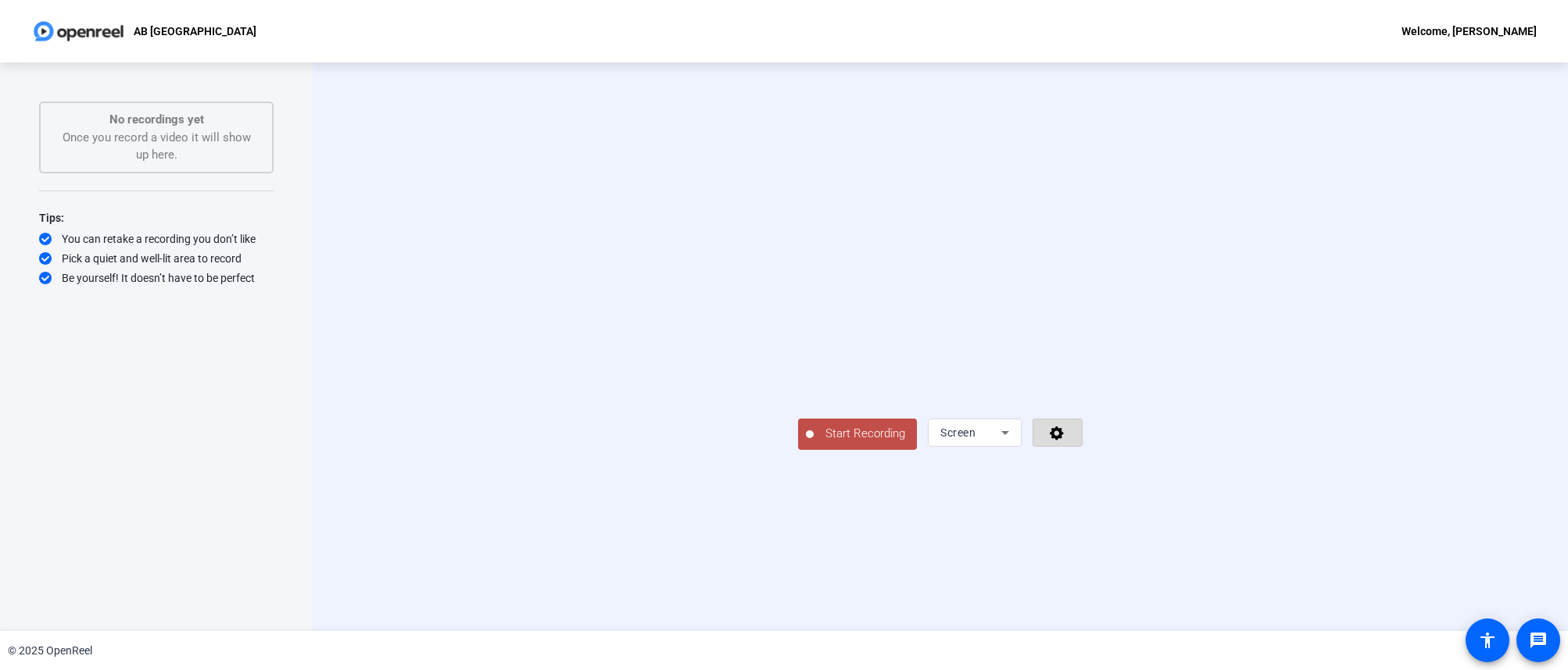
click at [1082, 452] on span at bounding box center [1057, 432] width 48 height 37
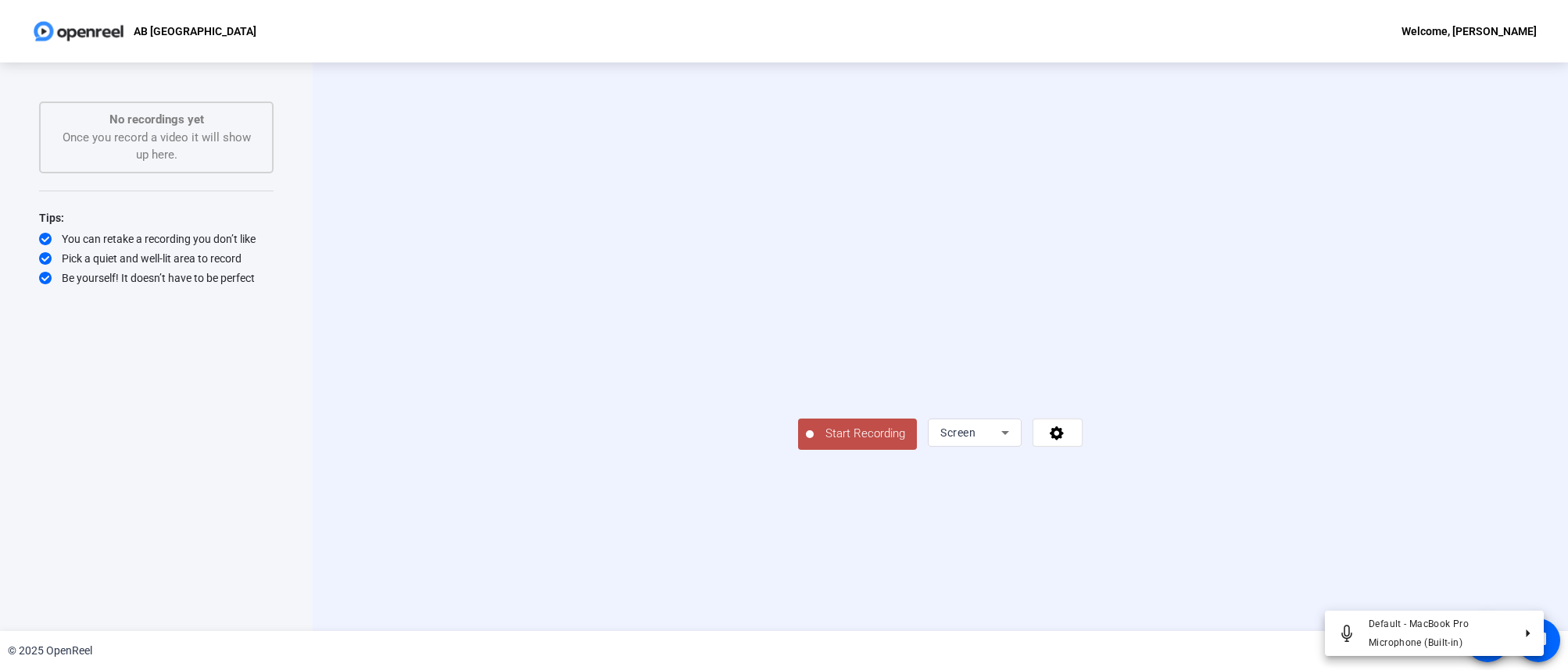
click at [1457, 526] on div at bounding box center [784, 335] width 1568 height 670
click at [814, 443] on span "Start Recording" at bounding box center [865, 433] width 103 height 18
